Goal: Navigation & Orientation: Find specific page/section

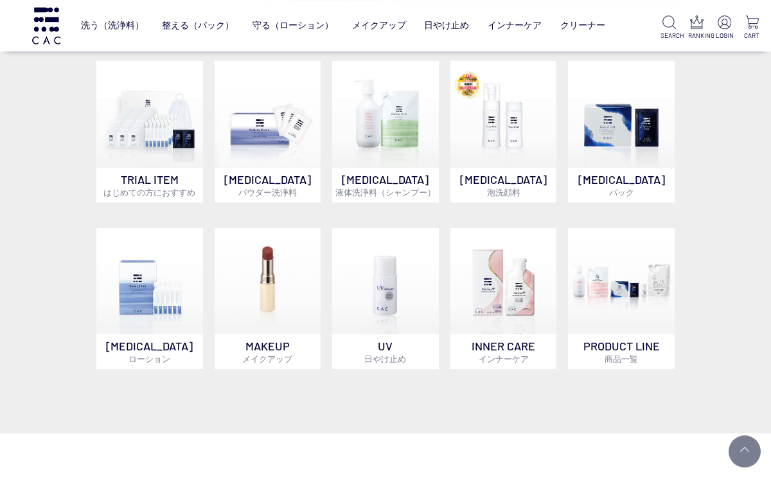
scroll to position [767, 0]
click at [640, 334] on img at bounding box center [621, 281] width 107 height 107
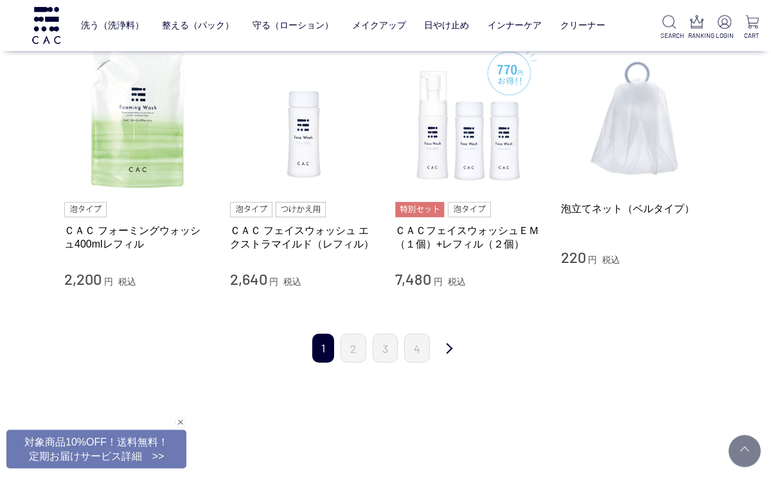
scroll to position [1286, 0]
click at [413, 353] on link "4" at bounding box center [417, 348] width 26 height 29
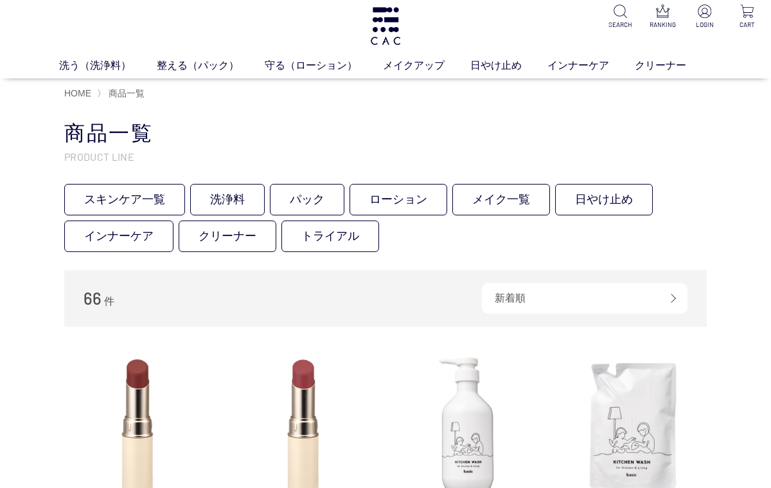
scroll to position [3, 0]
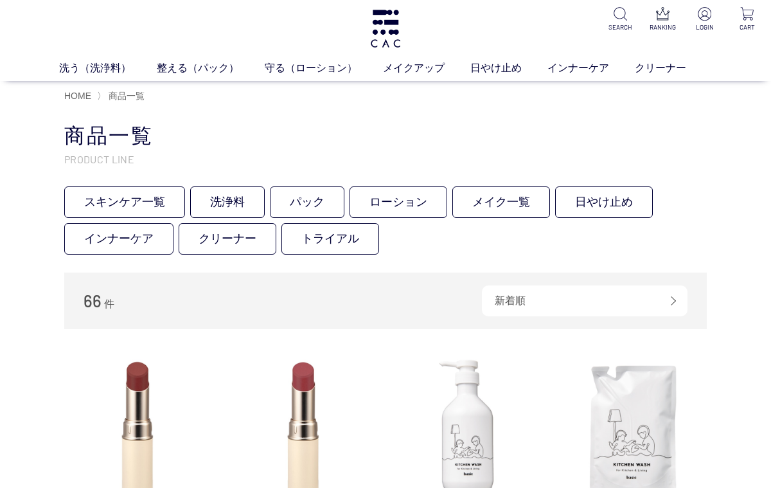
click at [377, 92] on link "柔軟化粧水" at bounding box center [370, 92] width 45 height 10
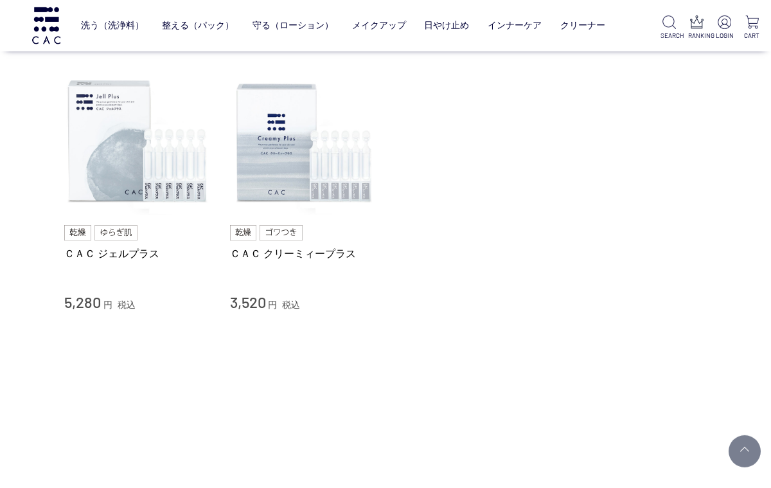
scroll to position [14, 0]
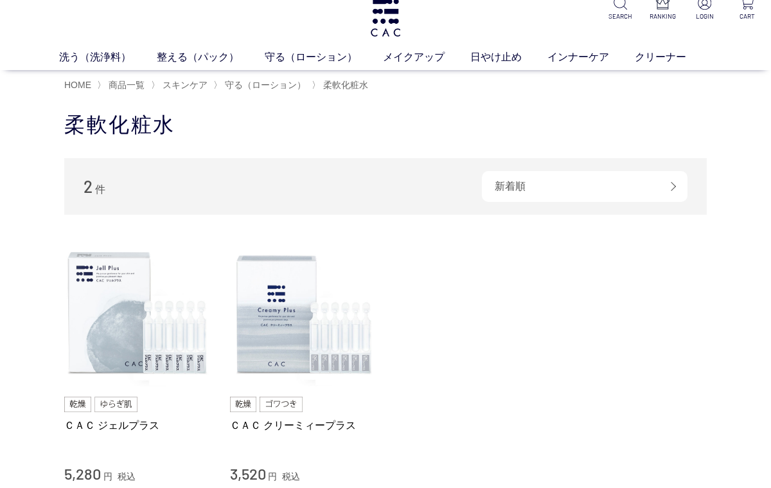
click at [359, 363] on img at bounding box center [303, 313] width 147 height 147
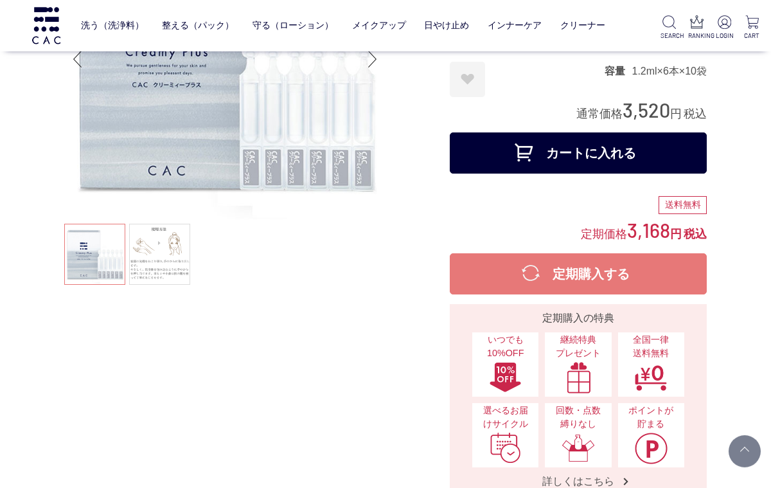
scroll to position [55, 0]
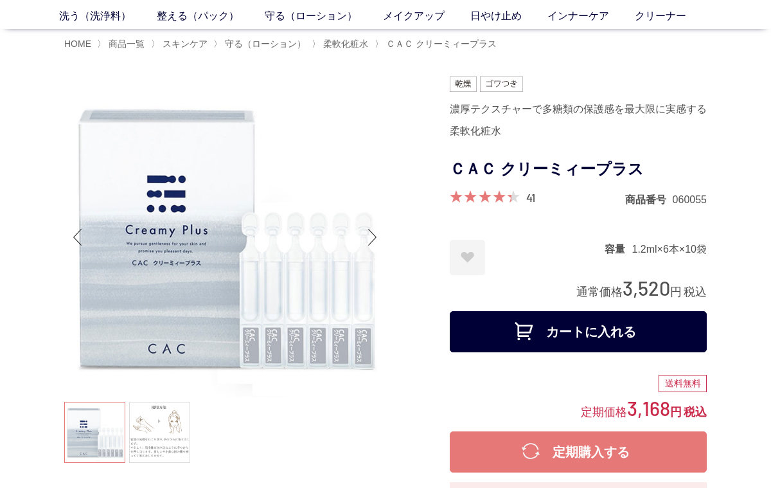
click at [185, 46] on span "スキンケア" at bounding box center [185, 44] width 45 height 10
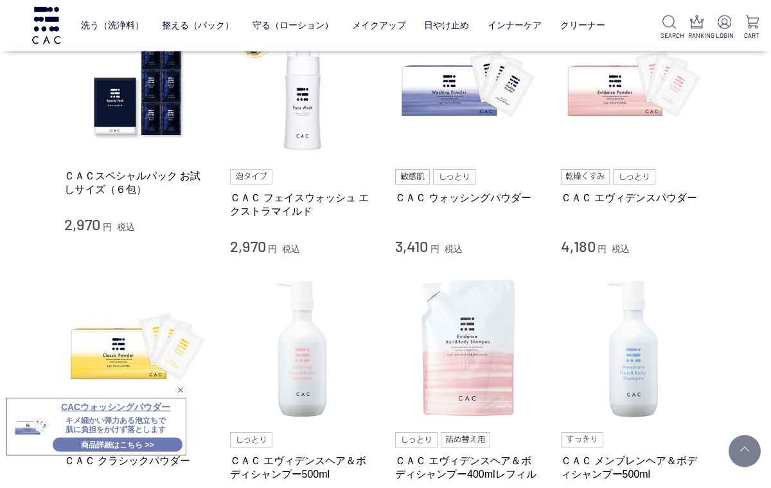
scroll to position [650, 0]
